Goal: Find specific page/section

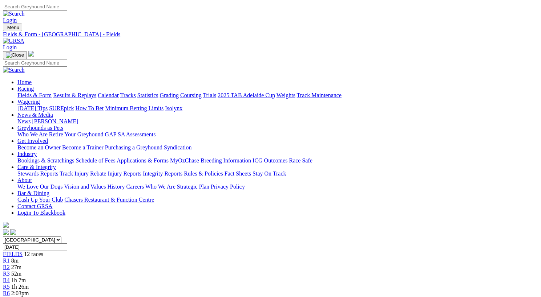
scroll to position [41, 0]
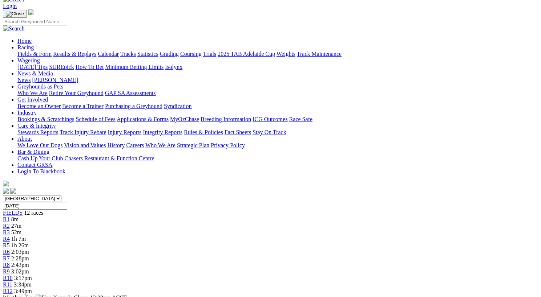
click at [29, 51] on link "Fields & Form" at bounding box center [34, 54] width 34 height 6
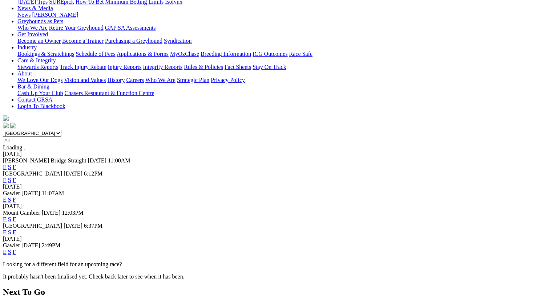
scroll to position [106, 0]
click at [16, 217] on link "F" at bounding box center [14, 220] width 3 height 6
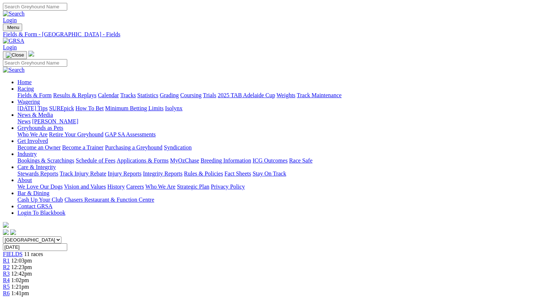
click at [28, 92] on link "Fields & Form" at bounding box center [34, 95] width 34 height 6
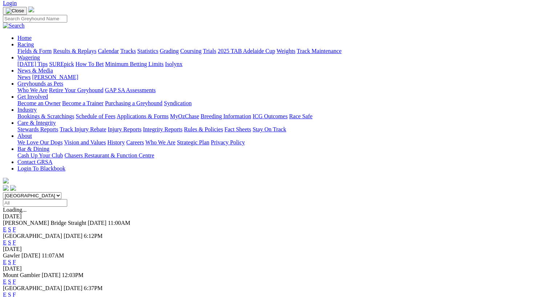
scroll to position [44, 0]
